Goal: Task Accomplishment & Management: Use online tool/utility

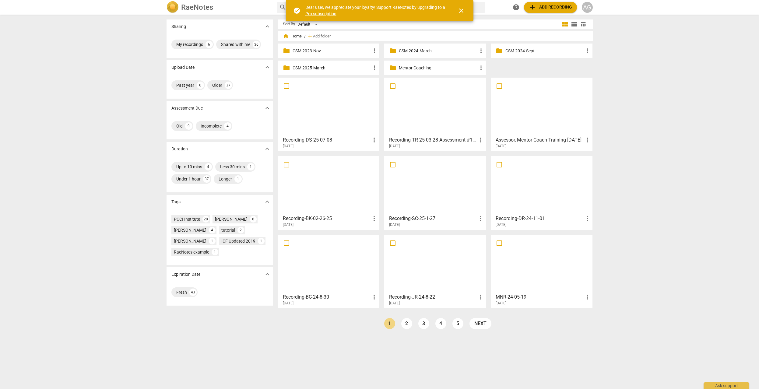
click at [413, 67] on p "Mentor Coaching" at bounding box center [438, 68] width 79 height 6
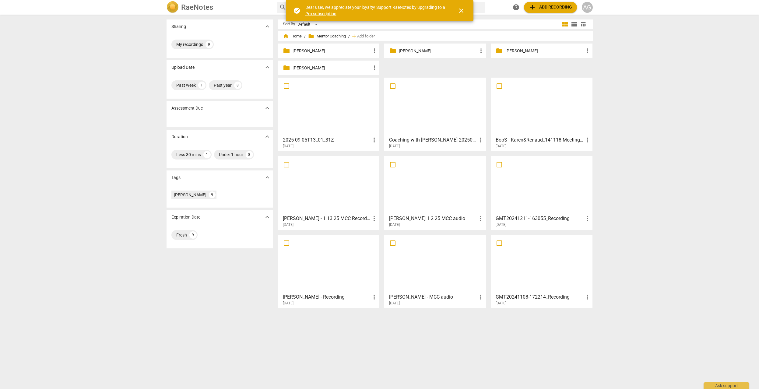
click at [416, 51] on p "[PERSON_NAME]" at bounding box center [438, 51] width 79 height 6
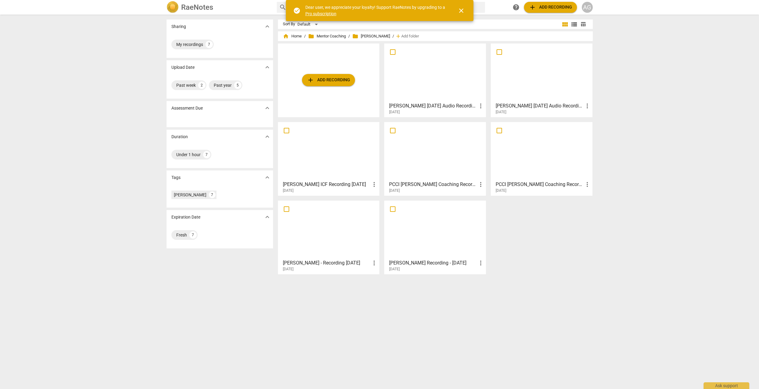
click at [429, 86] on div at bounding box center [434, 73] width 97 height 54
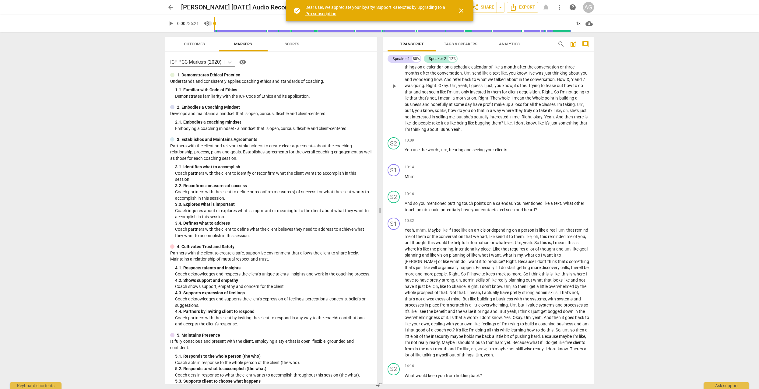
scroll to position [705, 0]
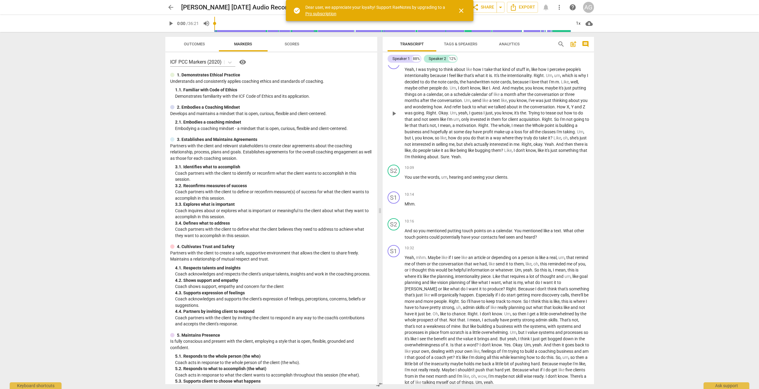
click at [412, 140] on span "but" at bounding box center [407, 137] width 7 height 5
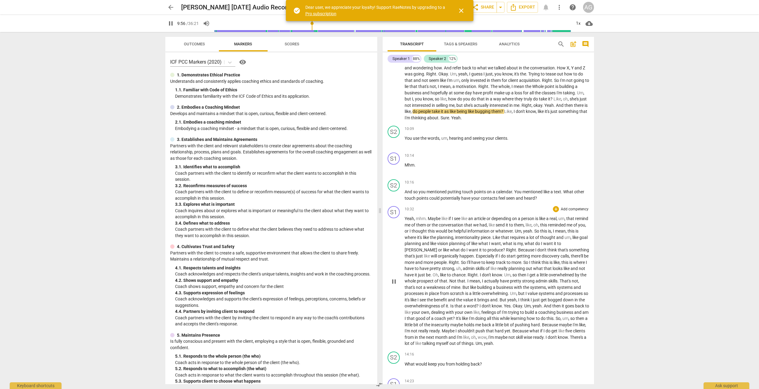
scroll to position [752, 0]
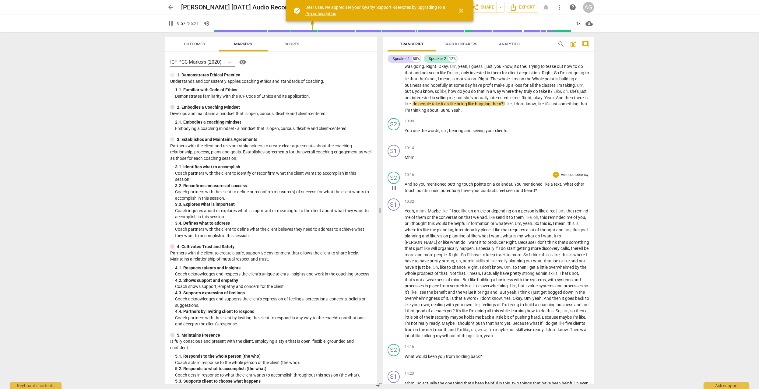
click at [416, 187] on span "so" at bounding box center [415, 184] width 5 height 5
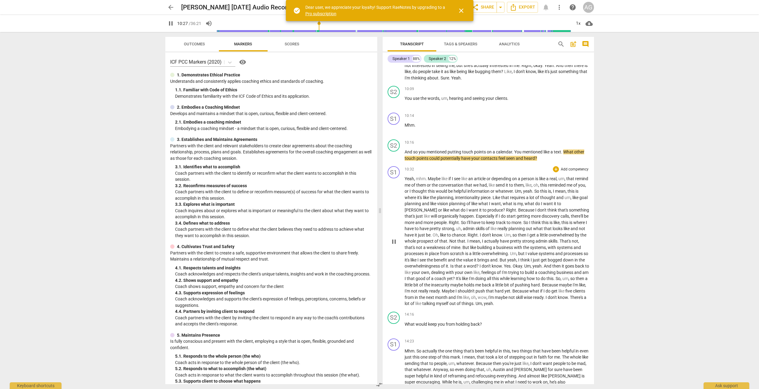
scroll to position [785, 0]
click at [571, 144] on p "Add competency" at bounding box center [574, 140] width 29 height 5
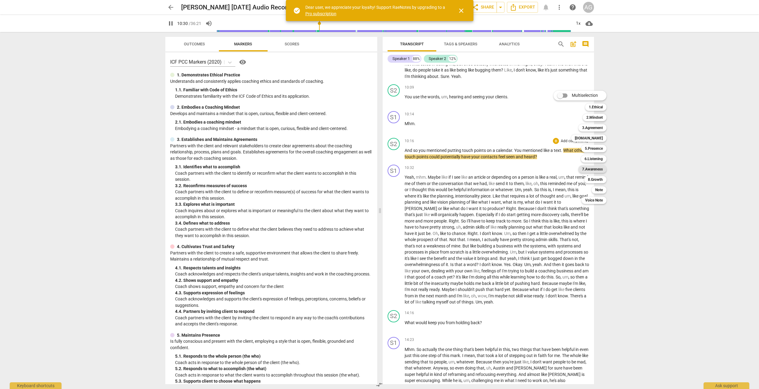
click at [593, 171] on b "7.Awareness" at bounding box center [592, 169] width 21 height 7
type input "631"
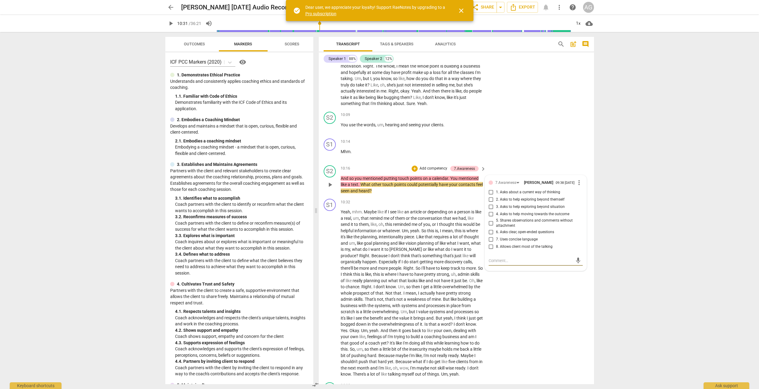
scroll to position [893, 0]
click at [490, 210] on input "3. Asks to help exploring beyond situation" at bounding box center [491, 206] width 10 height 7
checkbox input "true"
click at [490, 217] on input "4. Asks to help moving towards the outcome" at bounding box center [491, 213] width 10 height 7
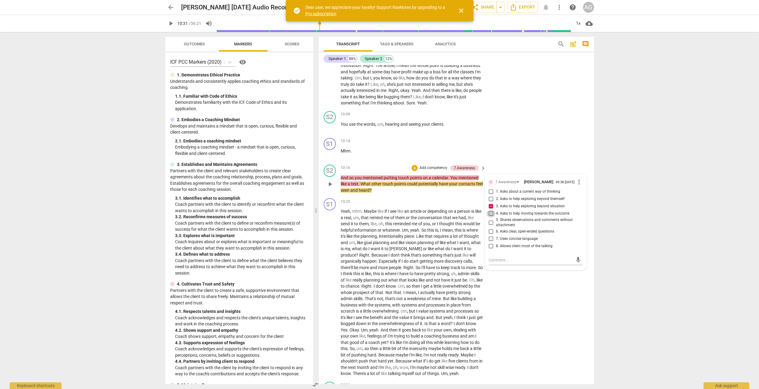
checkbox input "true"
click at [491, 210] on input "3. Asks to help exploring beyond situation" at bounding box center [491, 206] width 10 height 7
checkbox input "false"
click at [490, 235] on input "6. Asks clear, open-ended questions" at bounding box center [491, 231] width 10 height 7
checkbox input "true"
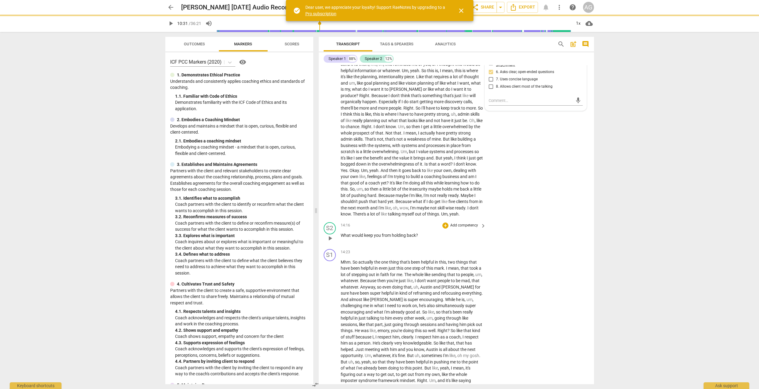
scroll to position [1059, 0]
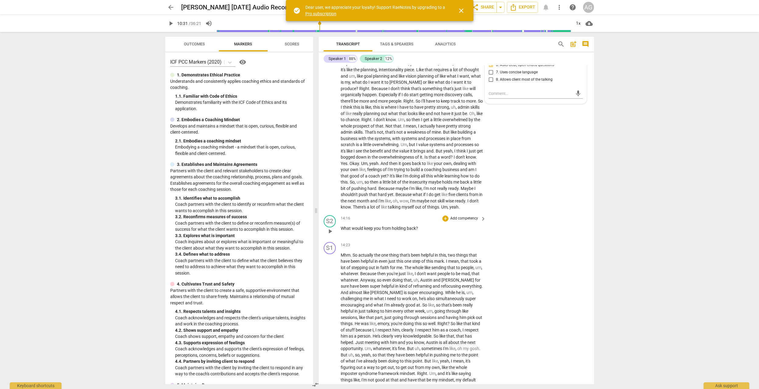
click at [370, 231] on span "keep" at bounding box center [369, 228] width 10 height 5
click at [465, 222] on div "+ Add competency keyboard_arrow_right" at bounding box center [463, 218] width 45 height 7
click at [467, 221] on p "Add competency" at bounding box center [463, 218] width 29 height 5
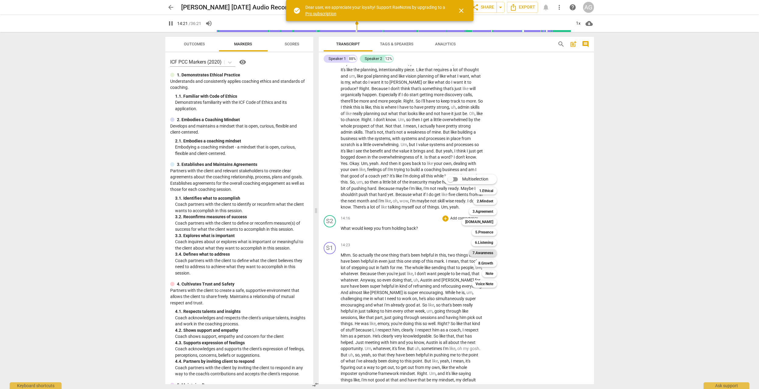
drag, startPoint x: 487, startPoint y: 254, endPoint x: 491, endPoint y: 254, distance: 3.7
click at [487, 254] on b "7.Awareness" at bounding box center [482, 252] width 21 height 7
type input "861"
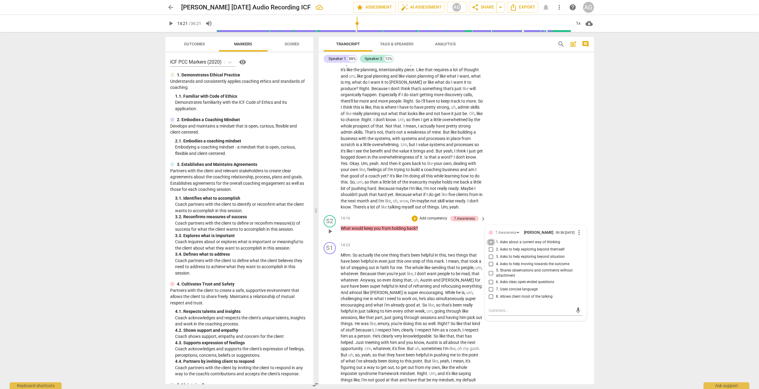
click at [490, 246] on input "1. Asks about a current way of thinking" at bounding box center [491, 242] width 10 height 7
checkbox input "true"
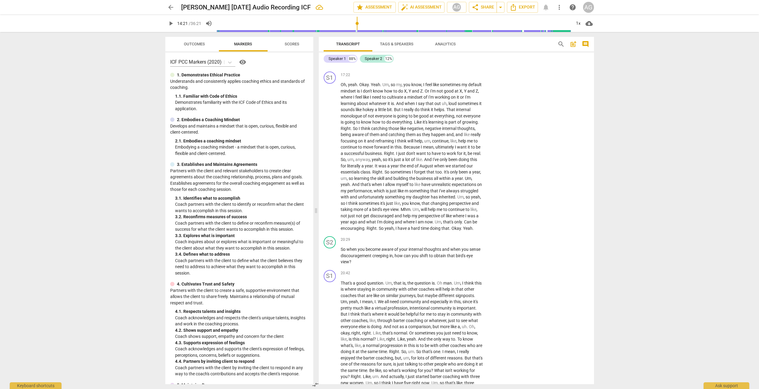
scroll to position [1527, 0]
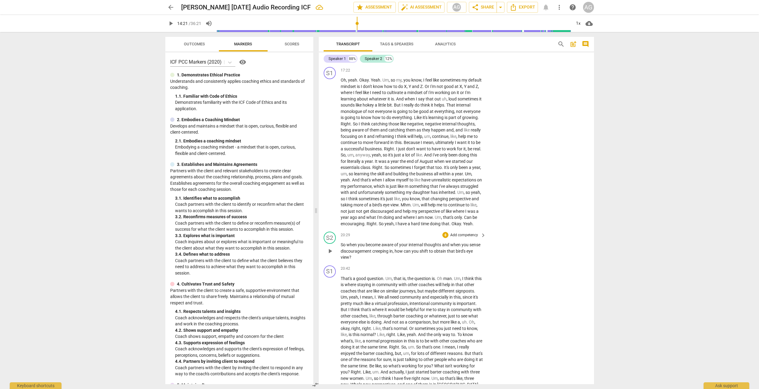
click at [348, 247] on span "when" at bounding box center [351, 244] width 11 height 5
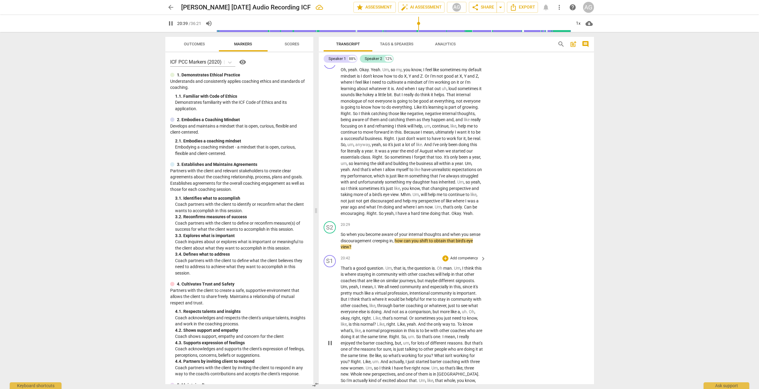
scroll to position [1548, 0]
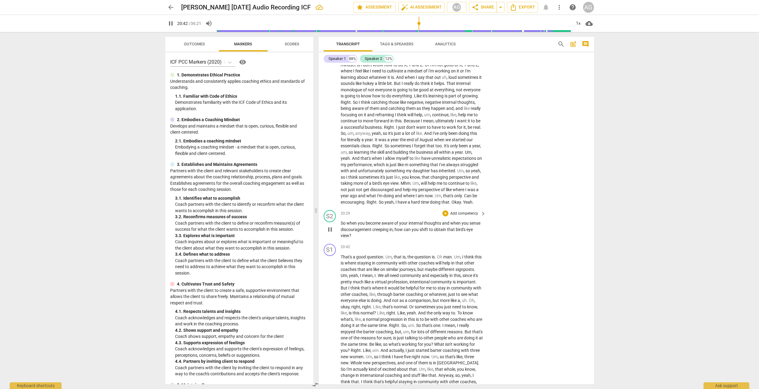
click at [472, 216] on p "Add competency" at bounding box center [463, 213] width 29 height 5
click at [485, 254] on b "7.Awareness" at bounding box center [482, 253] width 21 height 7
type input "1244"
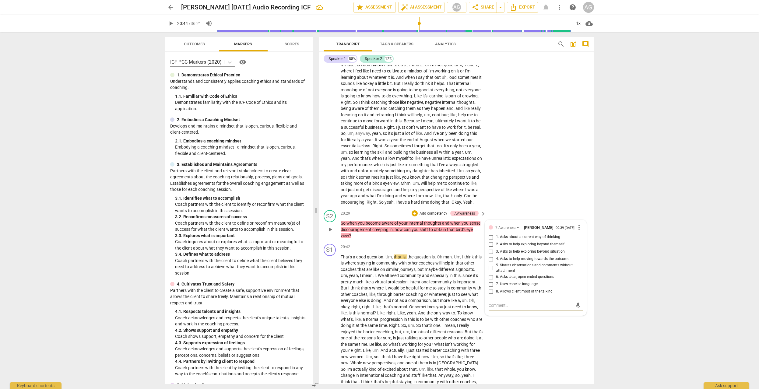
click at [490, 248] on input "2. Asks to help exploring beyond themself" at bounding box center [491, 244] width 10 height 7
checkbox input "true"
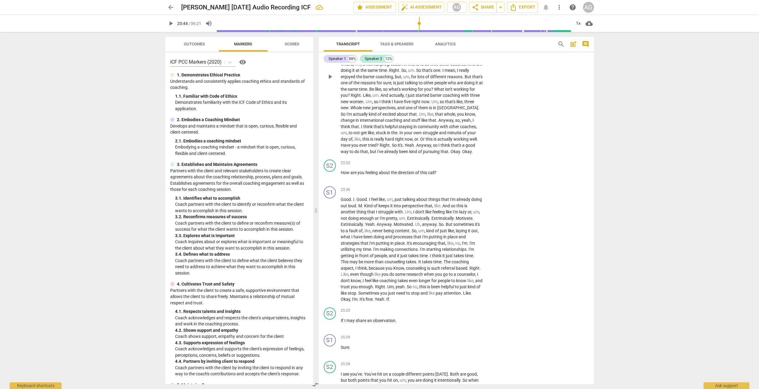
scroll to position [1807, 0]
click at [458, 163] on p "Add competency" at bounding box center [463, 159] width 29 height 5
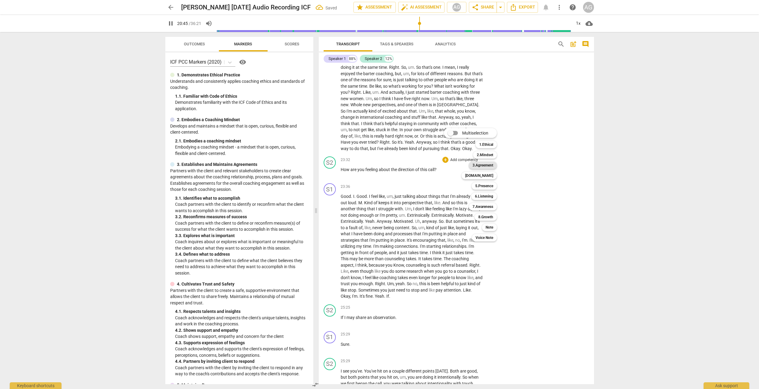
click at [487, 166] on b "3.Agreement" at bounding box center [482, 165] width 21 height 7
type input "1246"
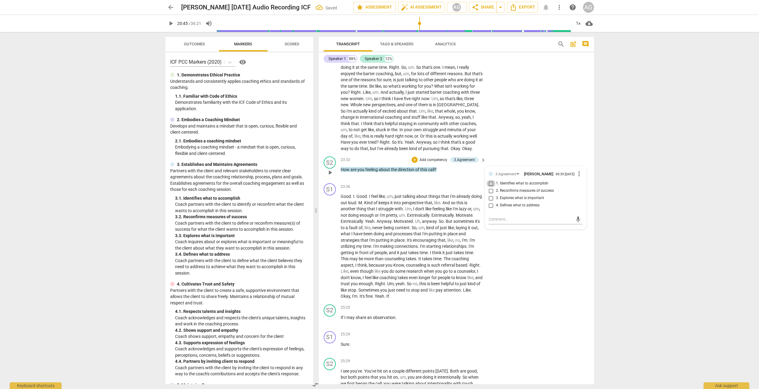
click at [491, 187] on input "1. Identifies what to accomplish" at bounding box center [491, 183] width 10 height 7
checkbox input "true"
click at [431, 163] on p "Add competency" at bounding box center [433, 159] width 29 height 5
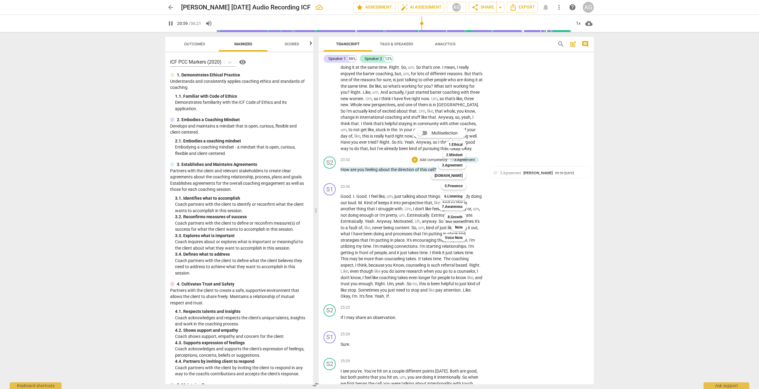
click at [169, 22] on div at bounding box center [379, 194] width 759 height 389
click at [169, 23] on span "pause" at bounding box center [170, 23] width 7 height 7
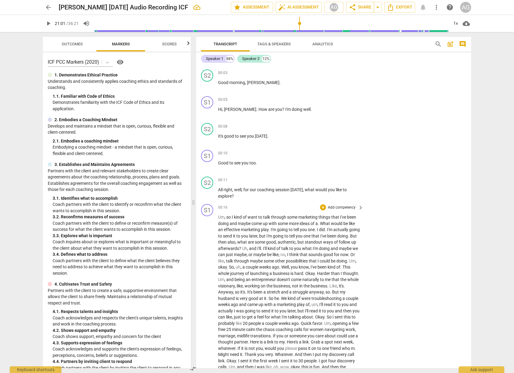
scroll to position [0, 0]
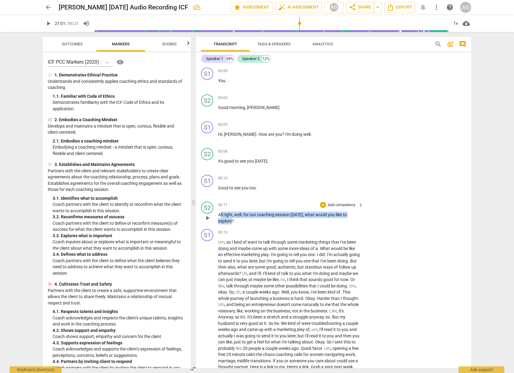
drag, startPoint x: 221, startPoint y: 214, endPoint x: 232, endPoint y: 219, distance: 12.0
click at [232, 219] on p "All right , well , for our coaching session [DATE] , what would you like to exp…" at bounding box center [289, 217] width 142 height 12
click at [245, 221] on p "All right , well , for our coaching session [DATE] , what would you like to exp…" at bounding box center [289, 217] width 142 height 12
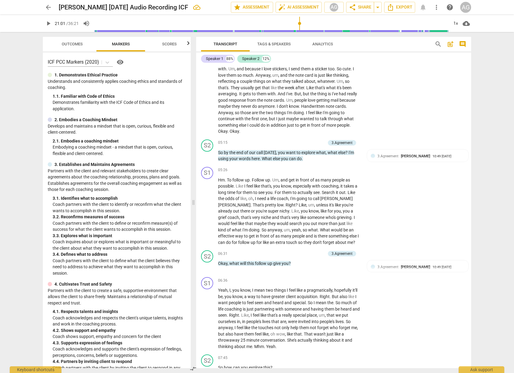
scroll to position [434, 0]
click at [221, 143] on span "05:15" at bounding box center [222, 143] width 9 height 5
click at [243, 169] on div "05:26 + Add competency keyboard_arrow_right" at bounding box center [291, 171] width 146 height 7
click at [48, 22] on span "pause" at bounding box center [48, 23] width 7 height 7
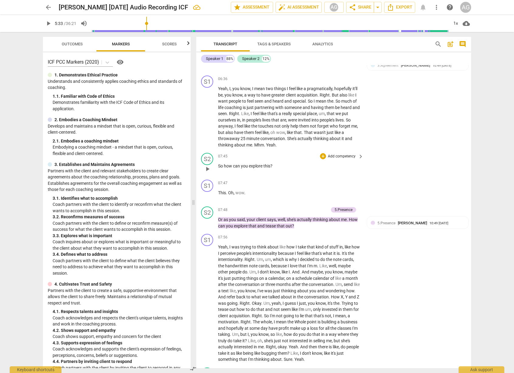
scroll to position [636, 0]
type input "333"
click at [47, 5] on span "arrow_back" at bounding box center [48, 7] width 7 height 7
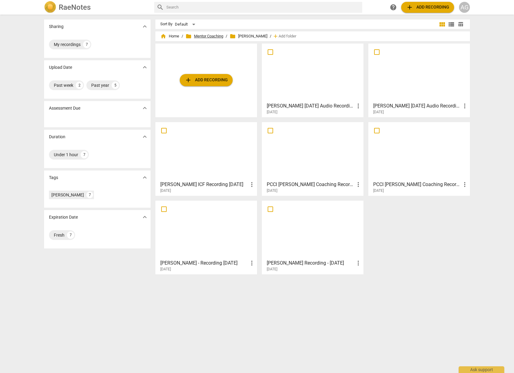
click at [214, 34] on span "folder Mentor Coaching" at bounding box center [205, 36] width 38 height 6
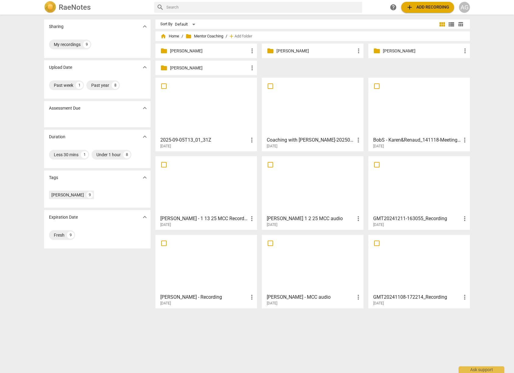
click at [195, 64] on div "folder [PERSON_NAME] more_vert" at bounding box center [206, 68] width 102 height 15
click at [177, 67] on p "[PERSON_NAME]" at bounding box center [209, 68] width 79 height 6
